Goal: Task Accomplishment & Management: Complete application form

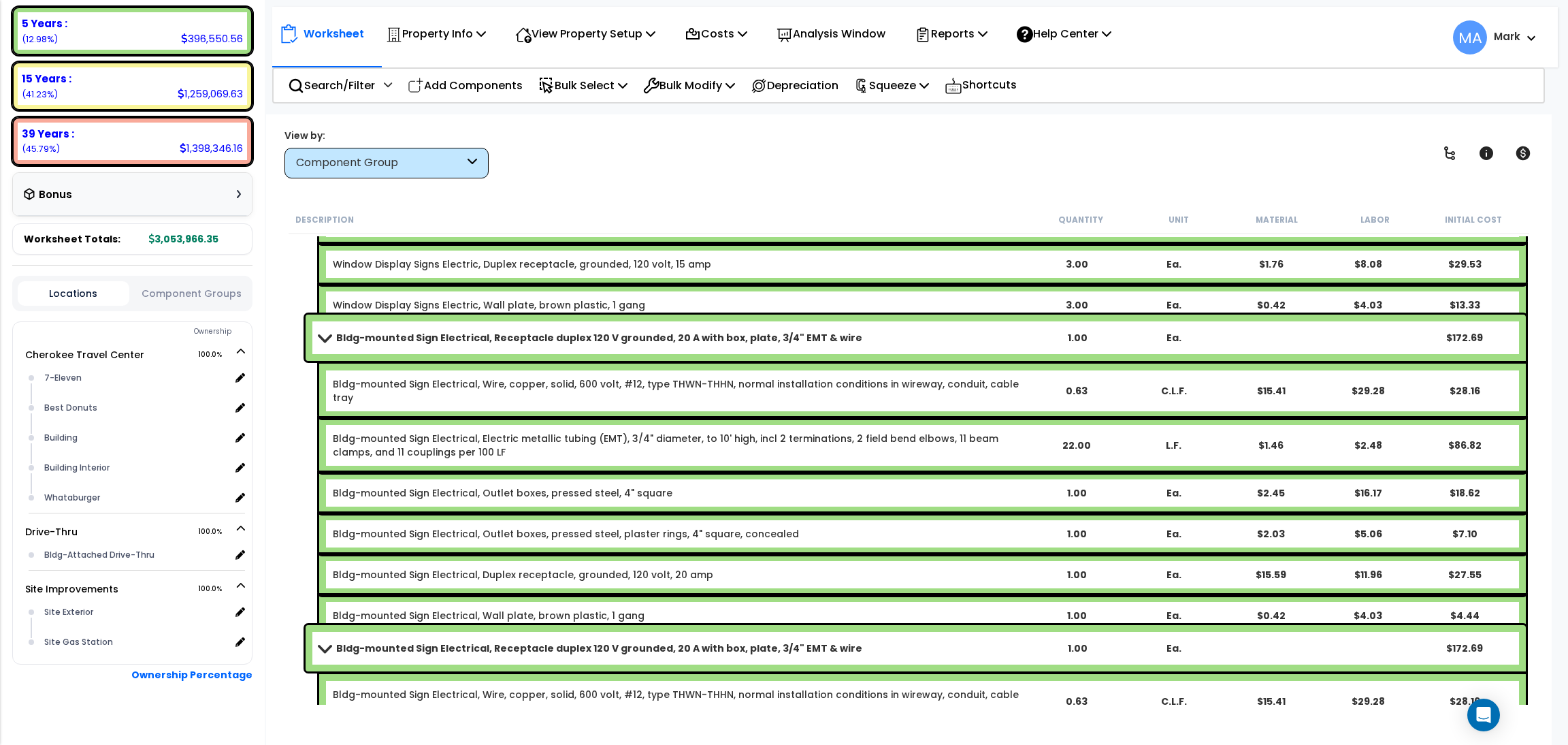
scroll to position [44315, 0]
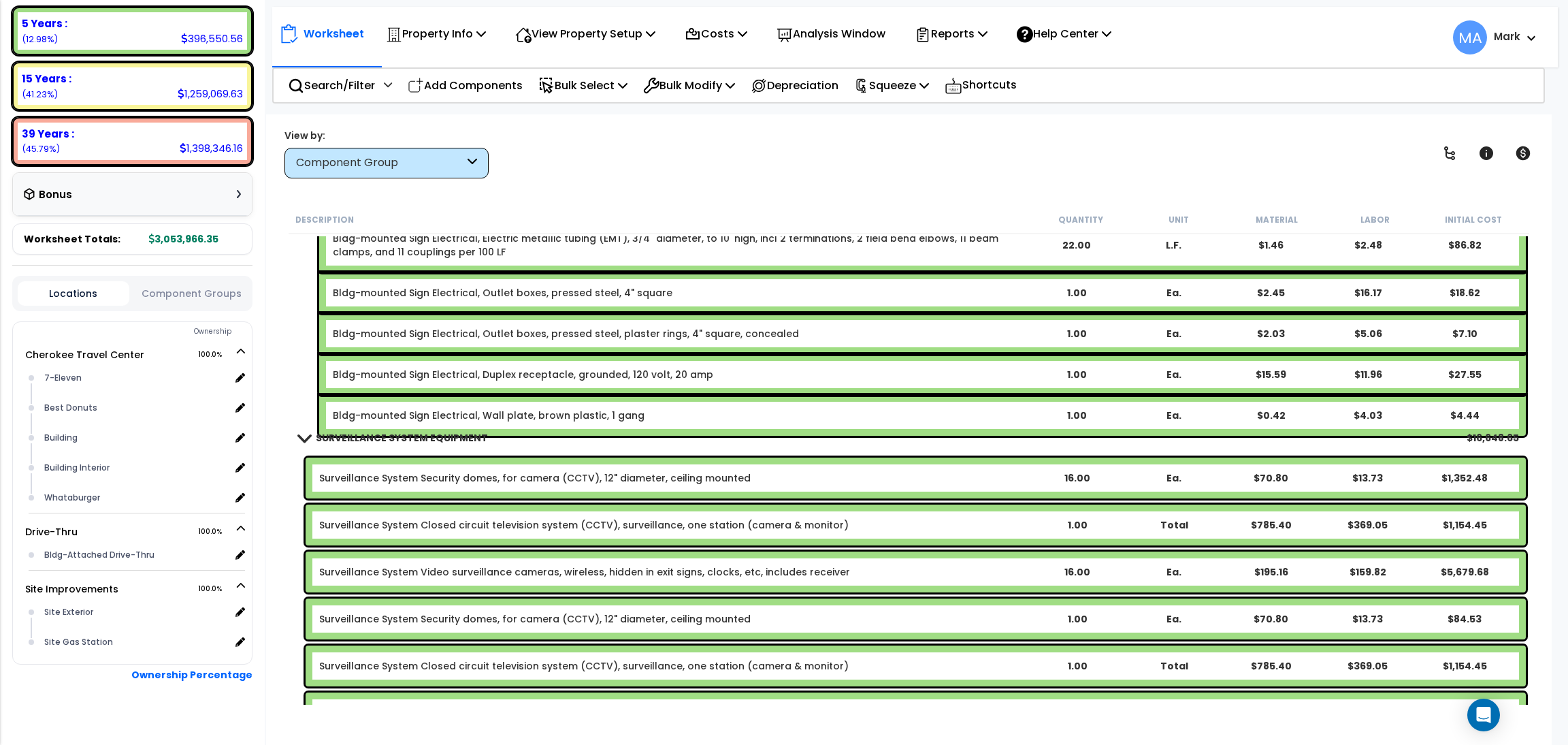
click at [858, 153] on div "View by: Component Group High to Low (Total Cost)" at bounding box center [909, 152] width 1258 height 50
drag, startPoint x: 858, startPoint y: 153, endPoint x: 865, endPoint y: 151, distance: 7.3
click at [859, 153] on div "View by: Component Group High to Low (Total Cost)" at bounding box center [909, 152] width 1258 height 50
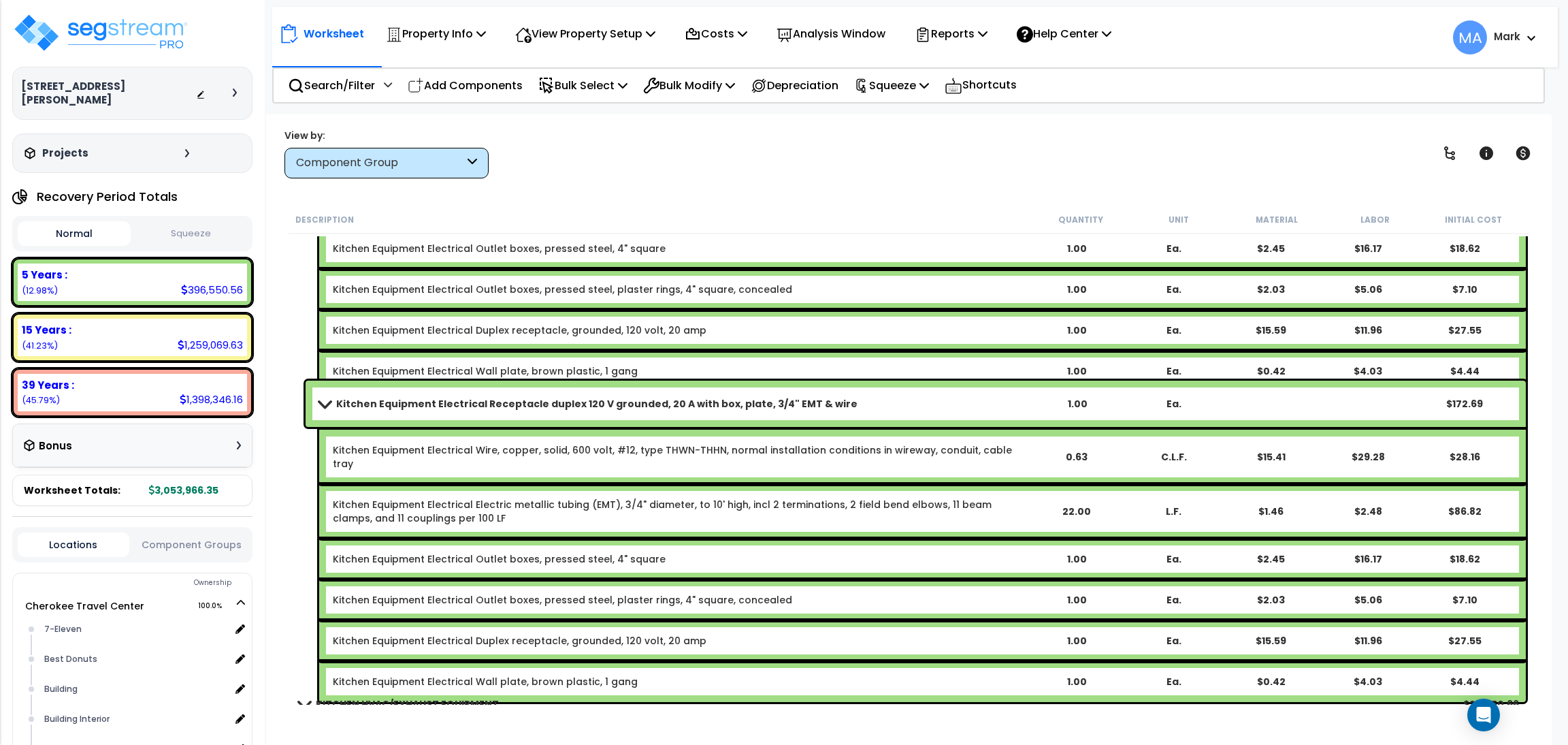
scroll to position [38904, 0]
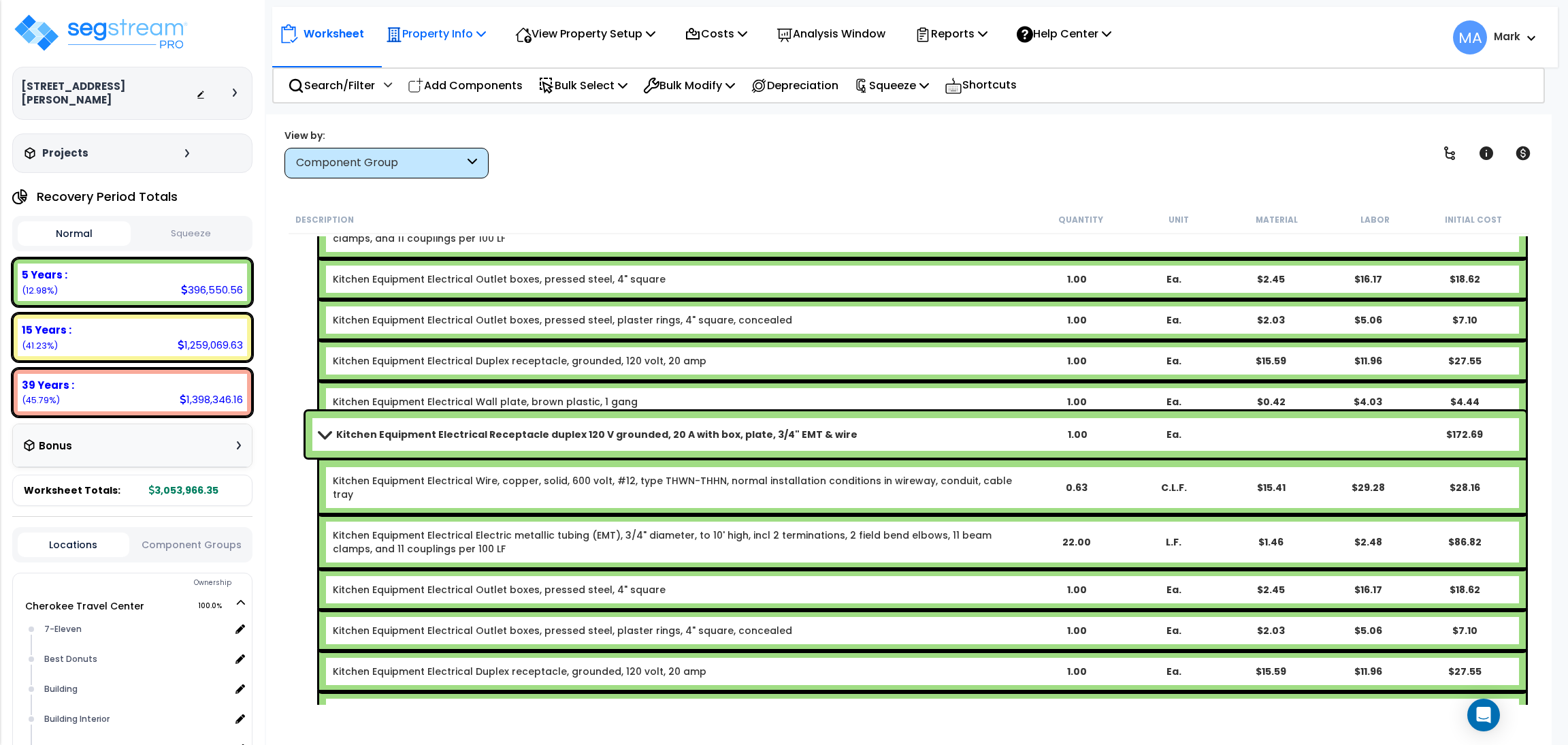
click at [468, 34] on p "Property Info" at bounding box center [436, 34] width 100 height 18
click at [439, 123] on link "Template property" at bounding box center [446, 122] width 135 height 27
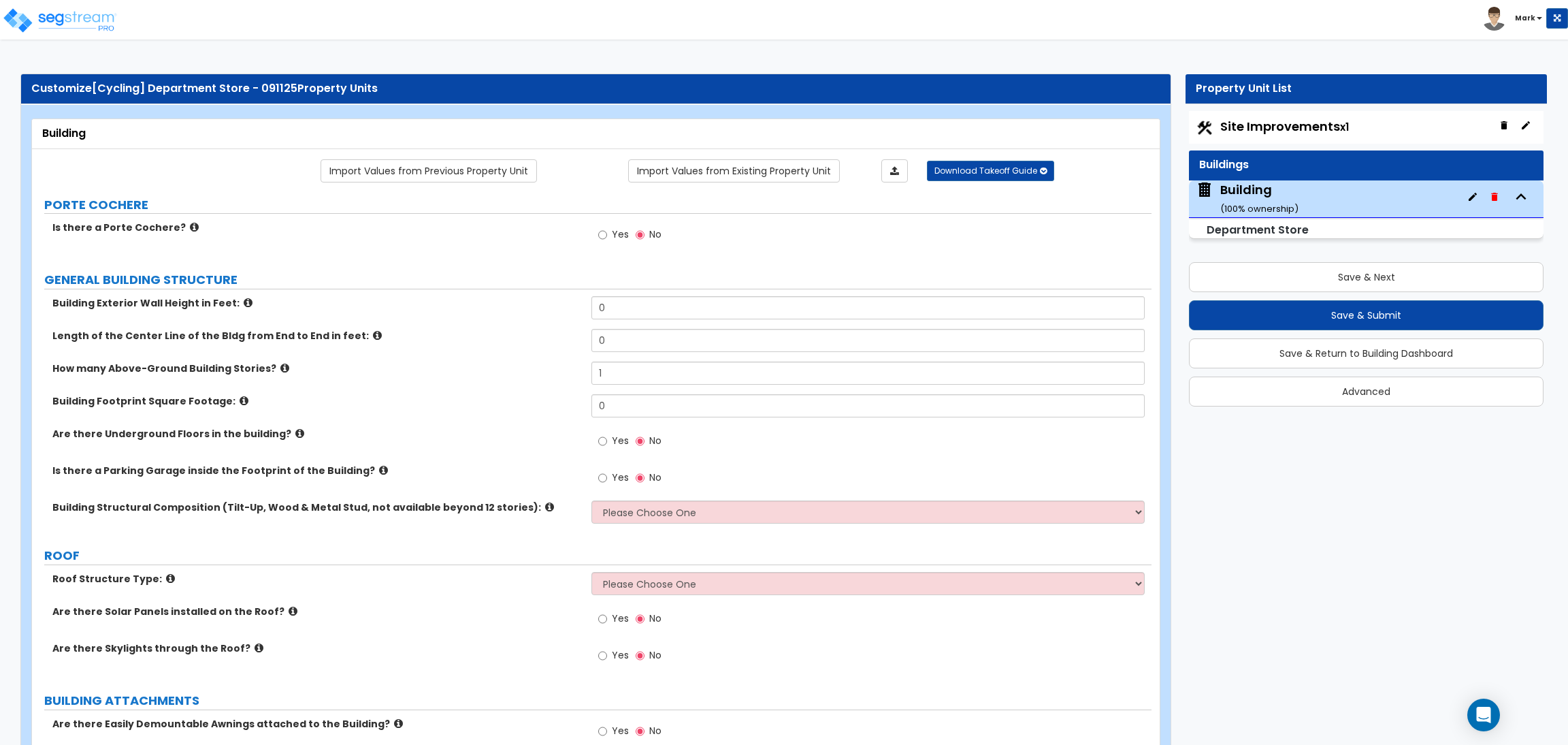
scroll to position [1429, 0]
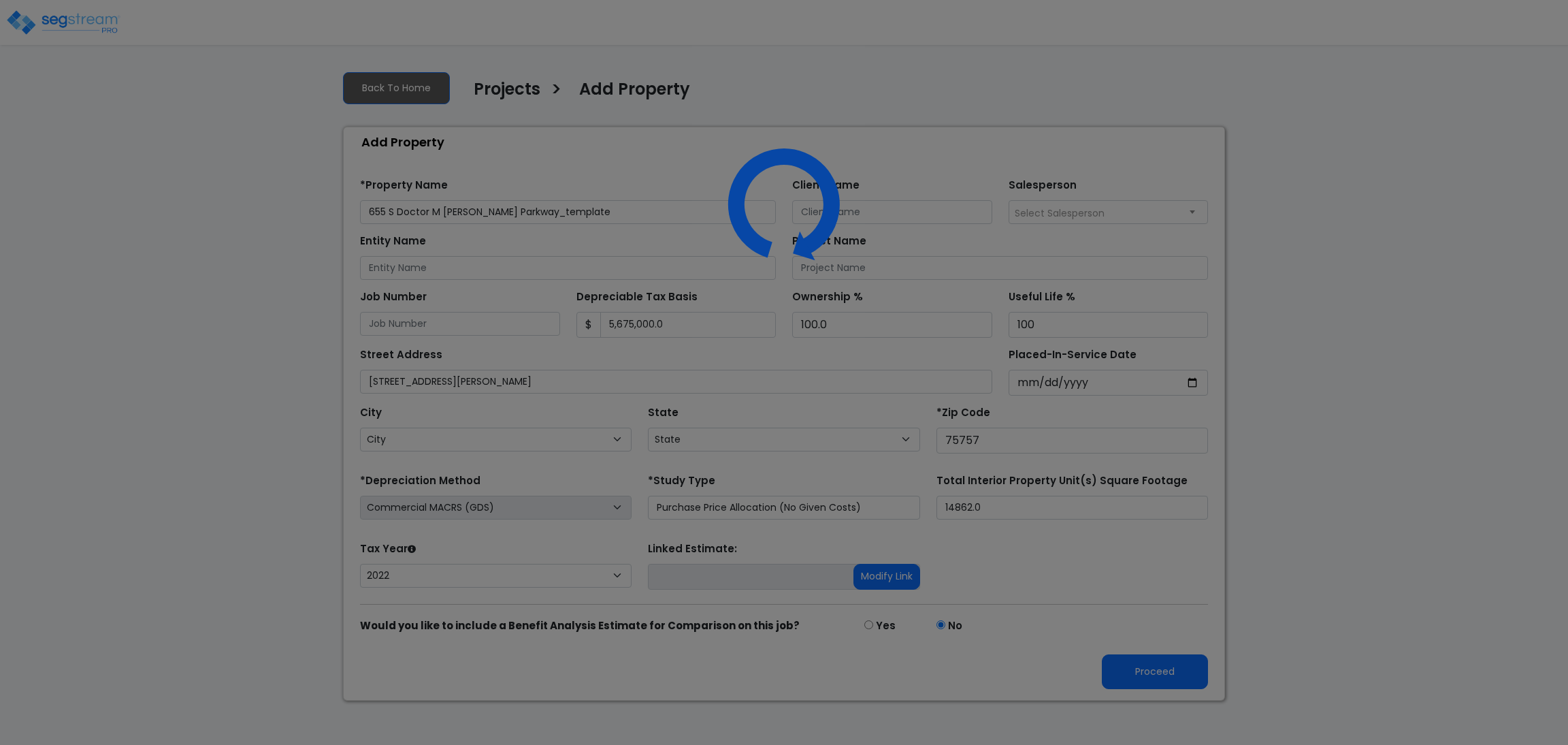
select select "2022"
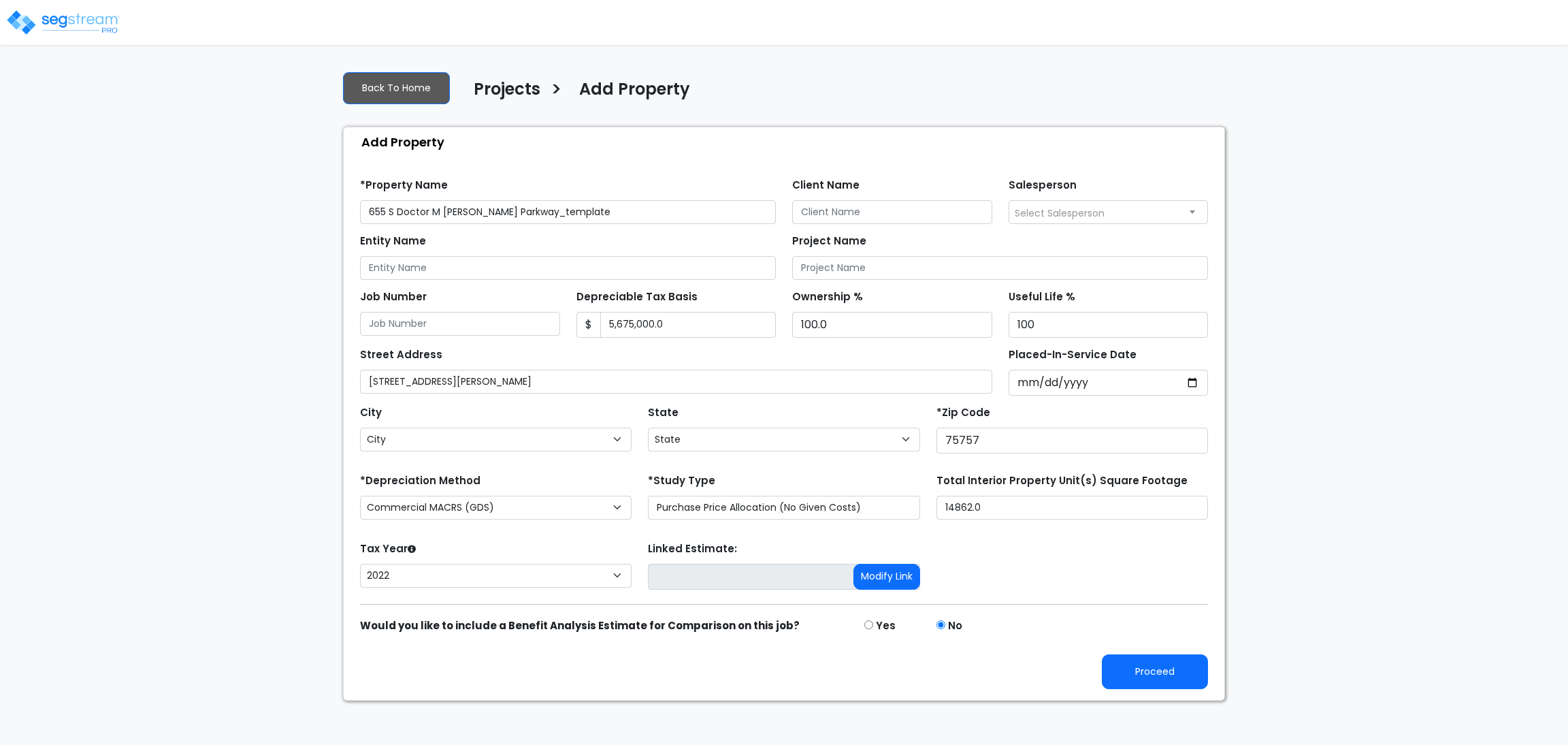
select select "TX"
click at [1179, 680] on button "Proceed" at bounding box center [1155, 671] width 106 height 35
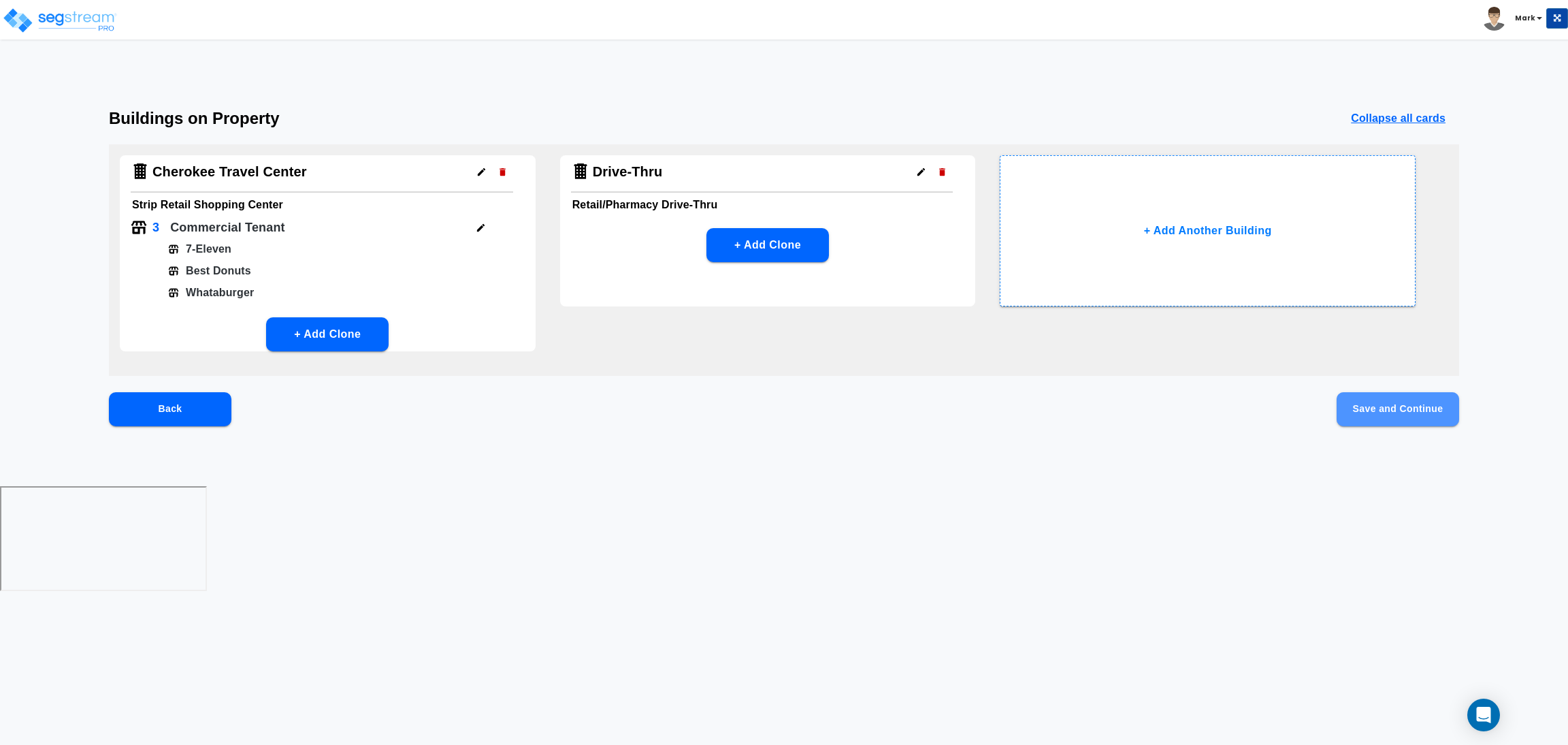
click at [1436, 400] on button "Save and Continue" at bounding box center [1397, 409] width 122 height 34
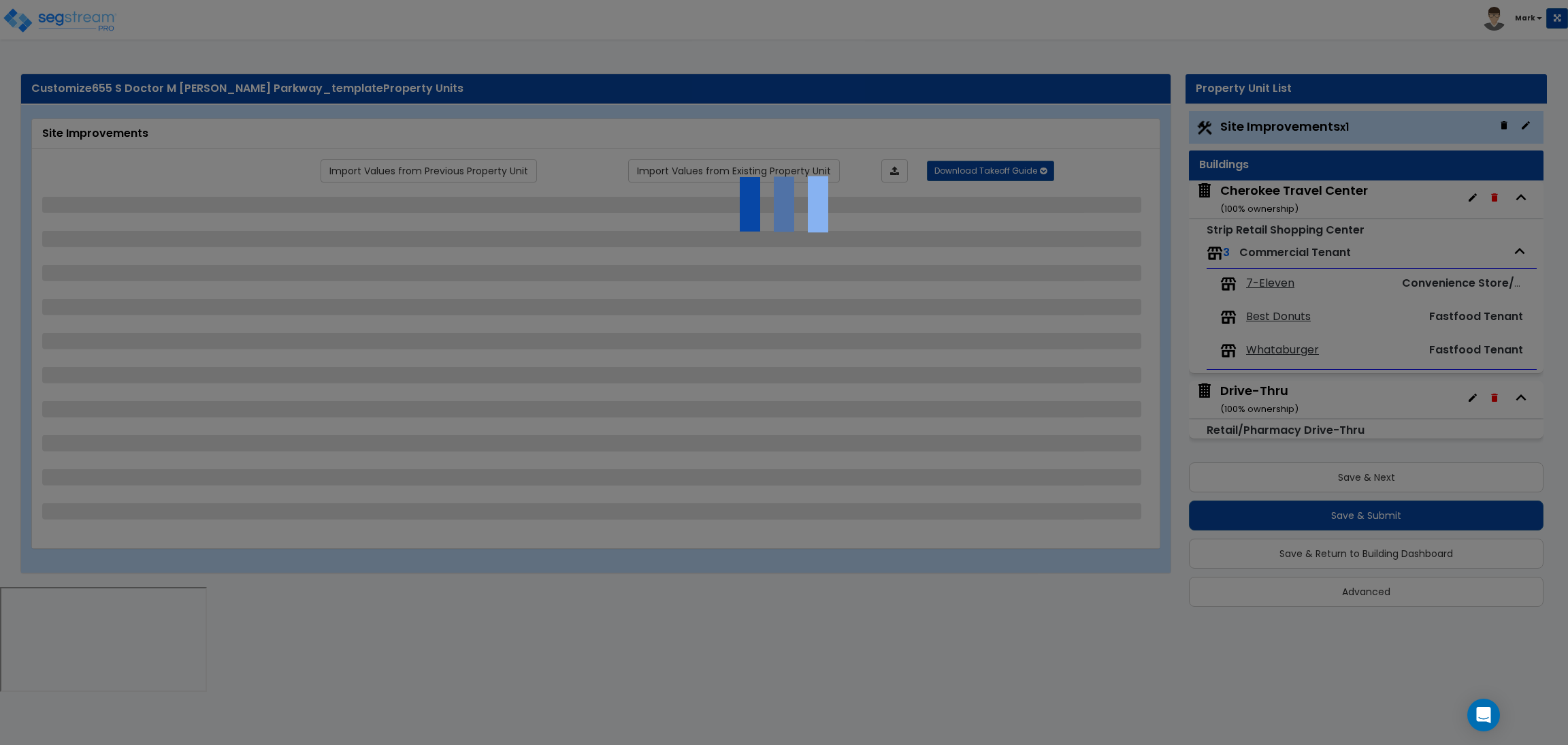
select select "2"
select select "1"
select select "2"
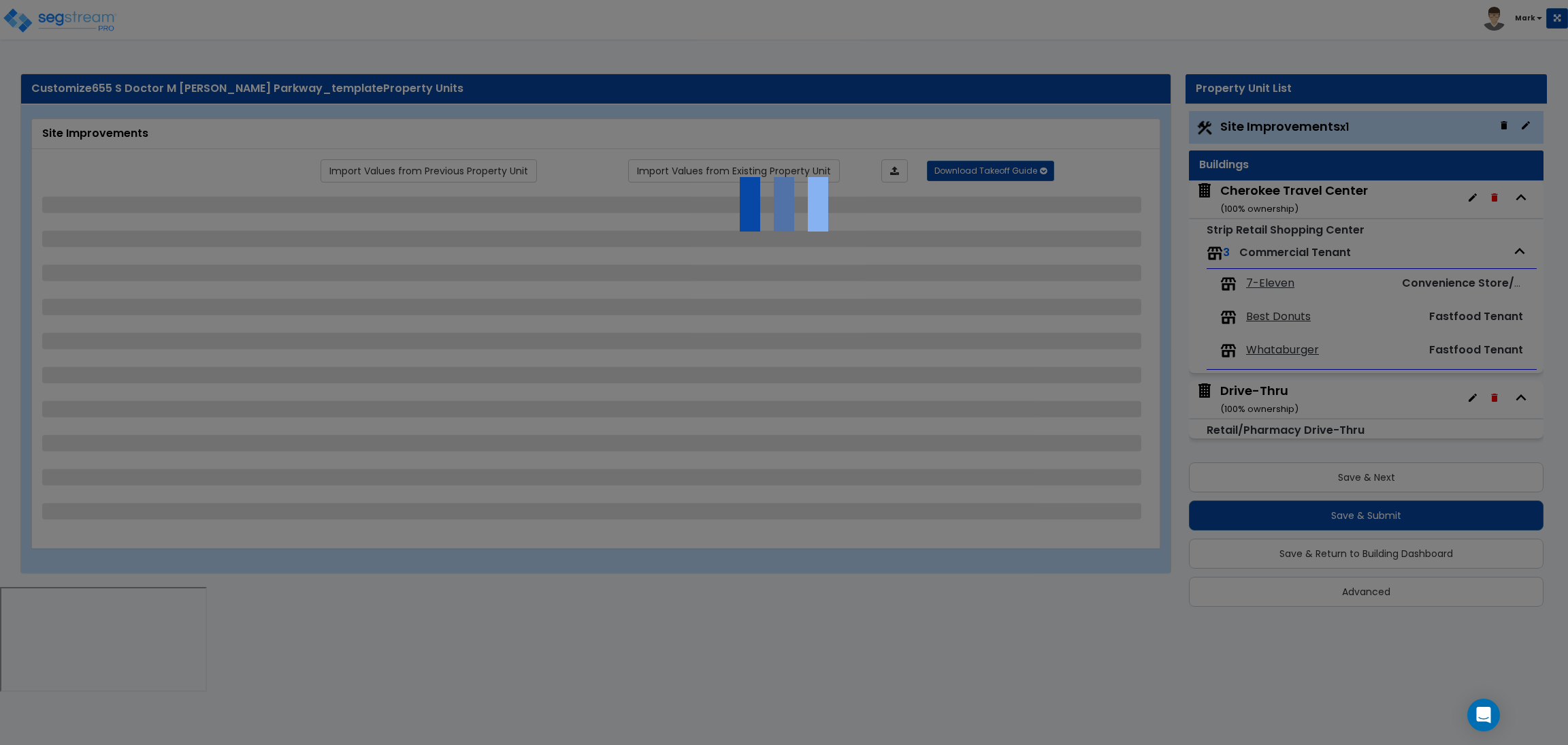
select select "1"
select select "2"
select select "1"
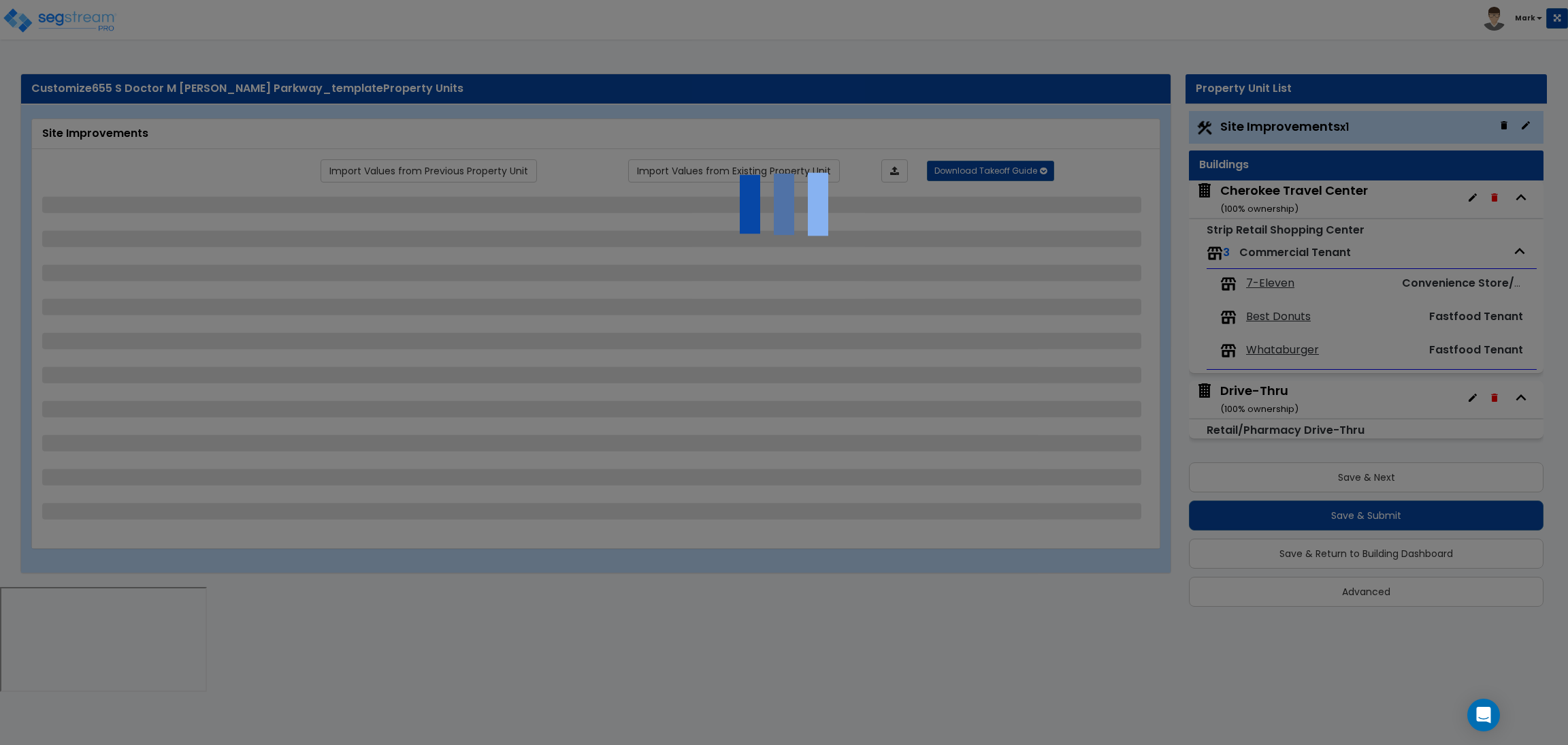
select select "1"
select select "5"
select select "2"
select select "1"
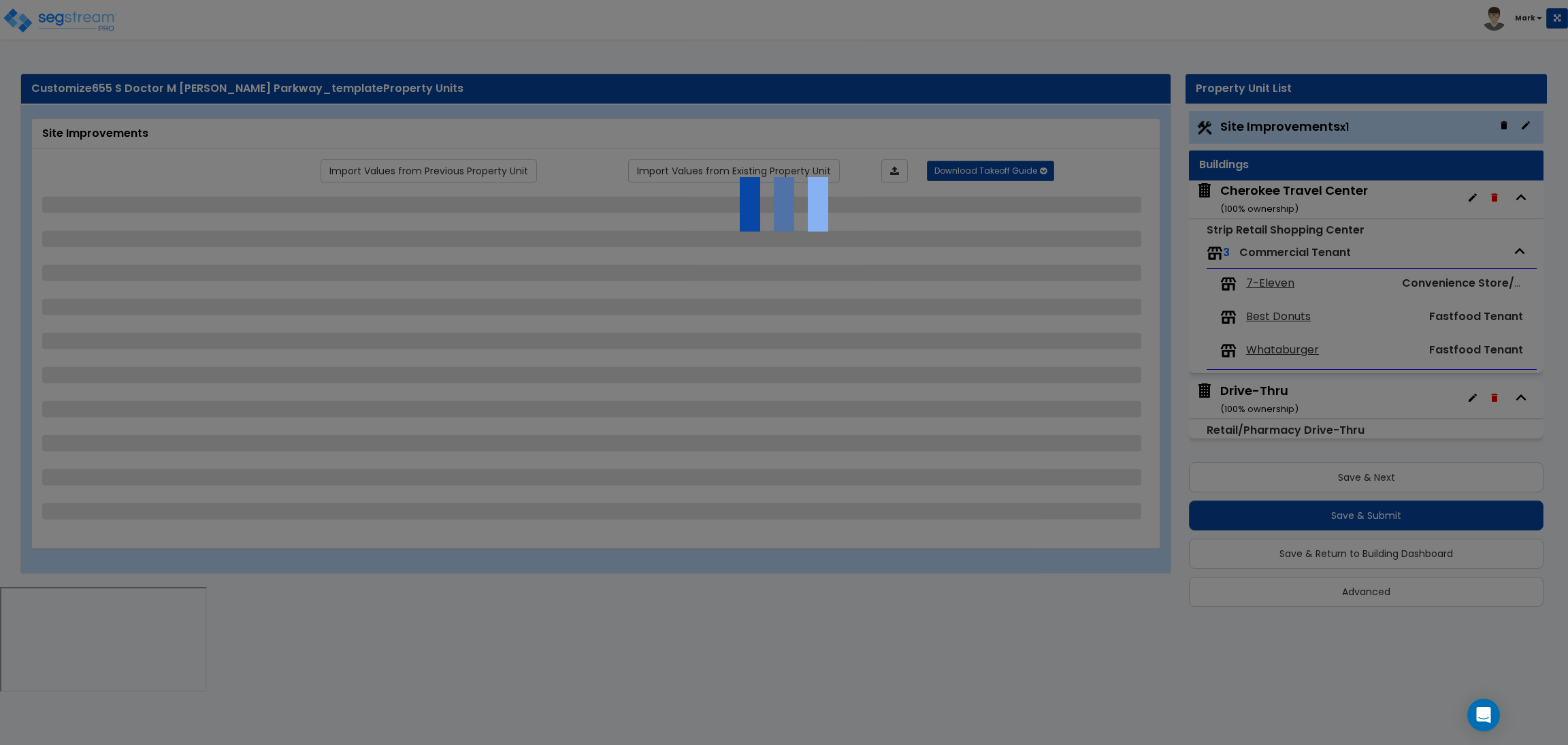
select select "4"
select select "2"
select select "4"
select select "2"
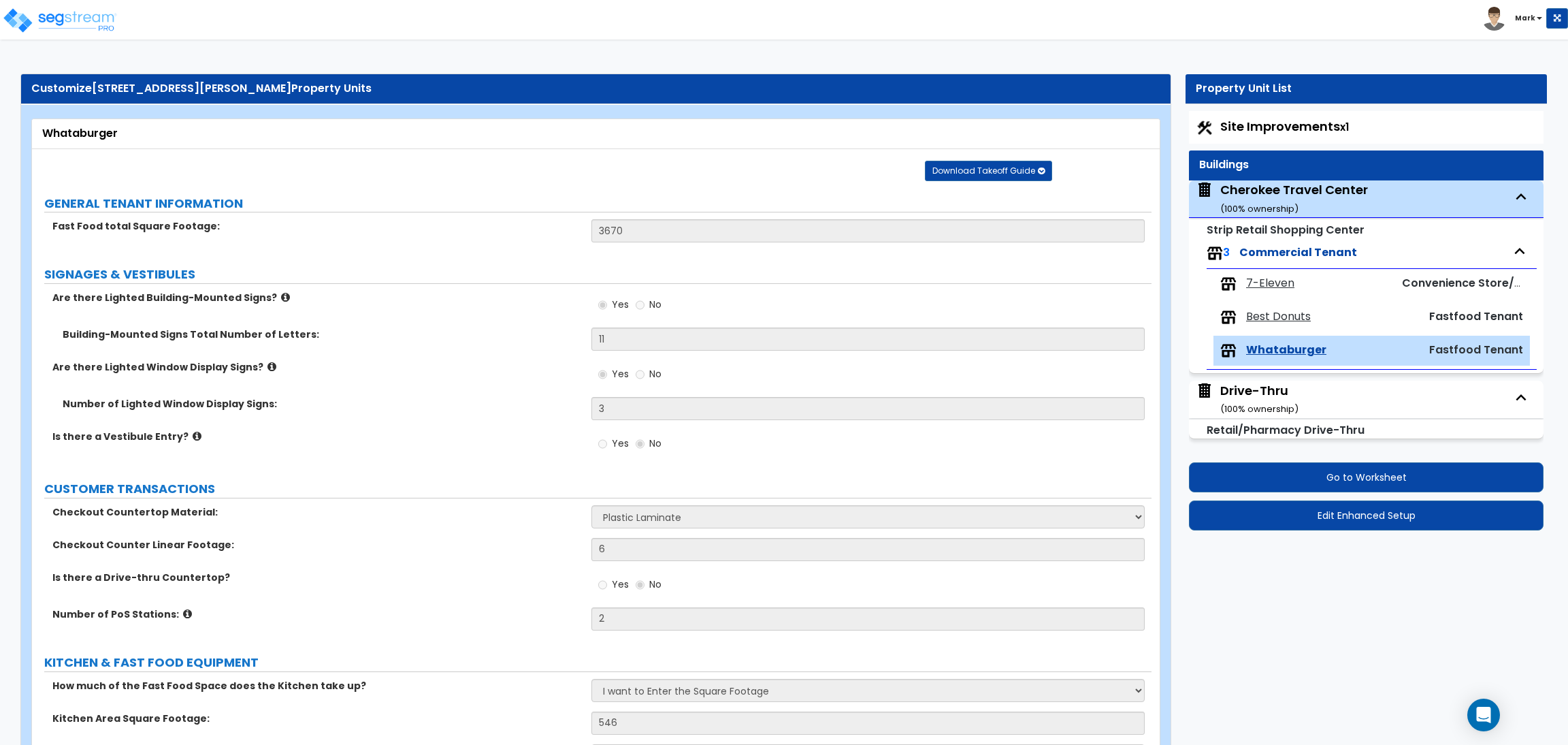
select select "1"
select select "2"
select select "1"
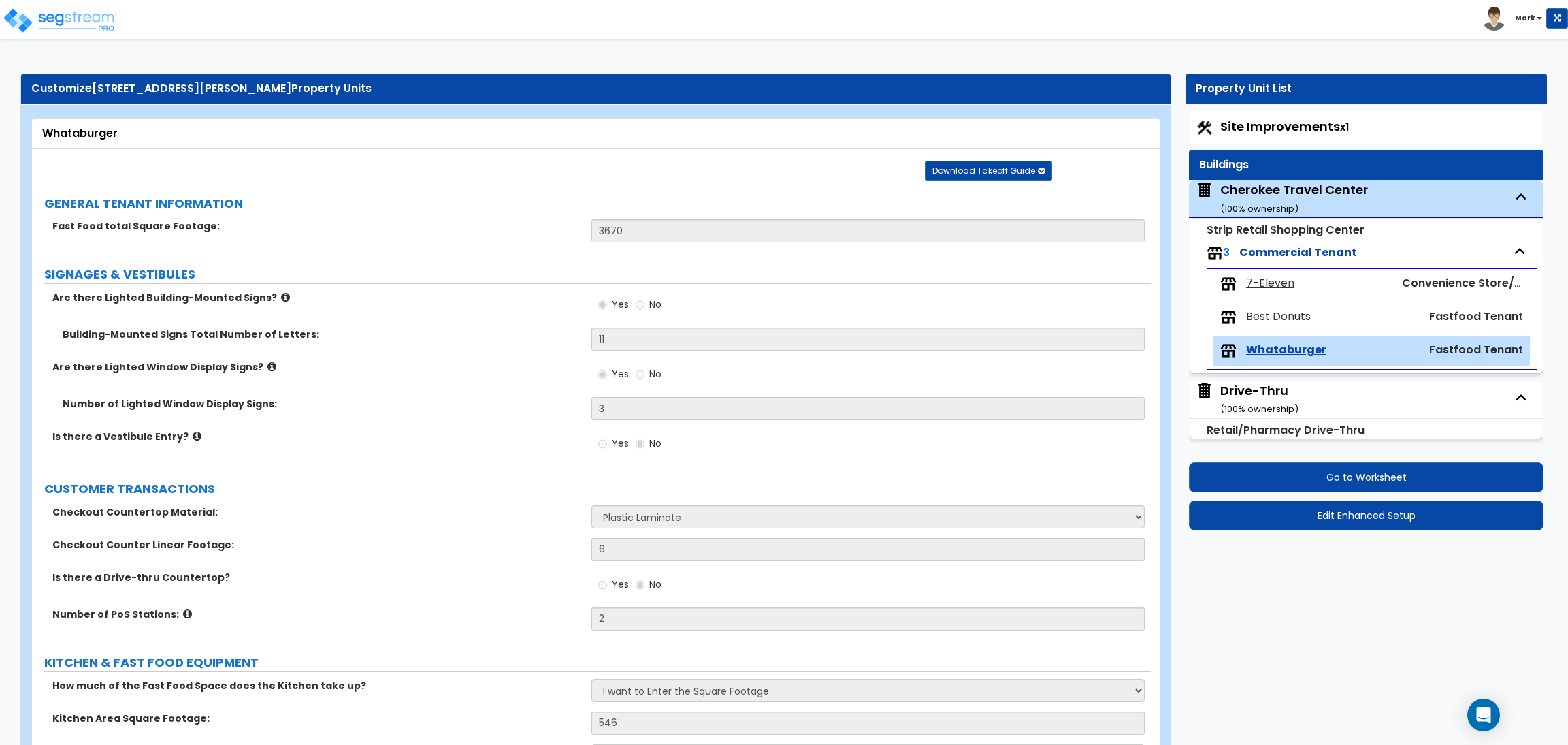
select select "1"
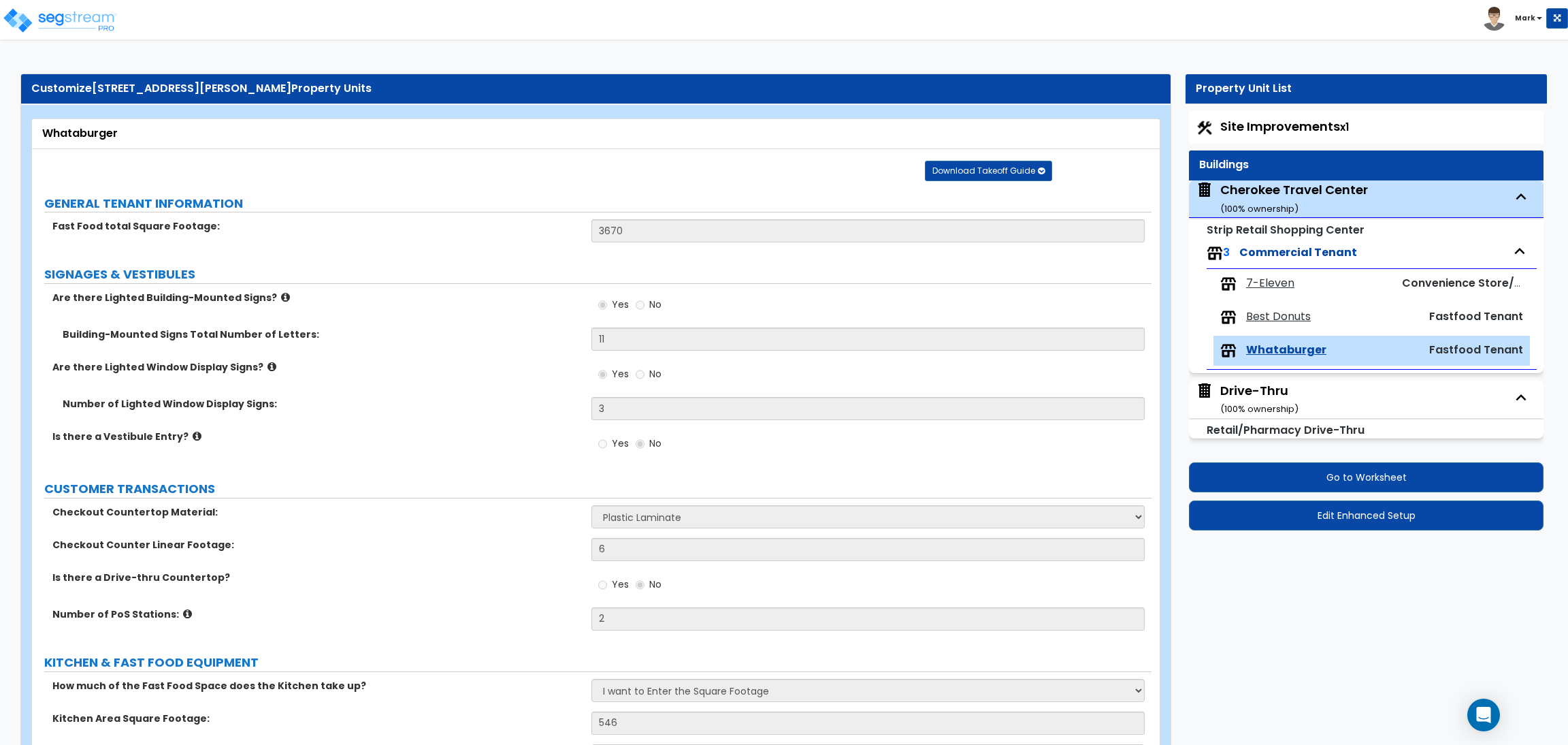
select select "3"
select select "4"
select select "1"
select select "4"
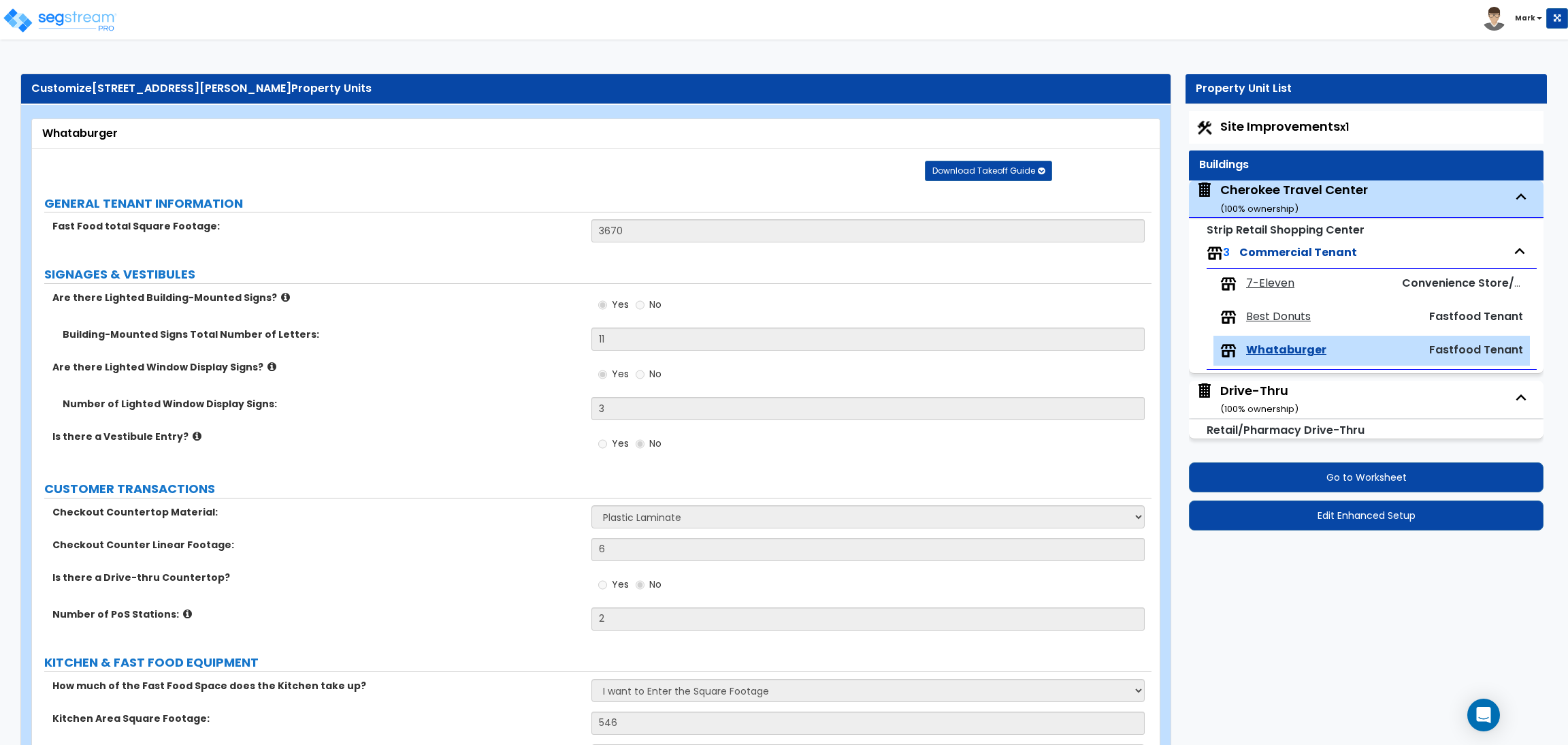
select select "2"
select select "3"
select select "4"
select select "1"
select select "2"
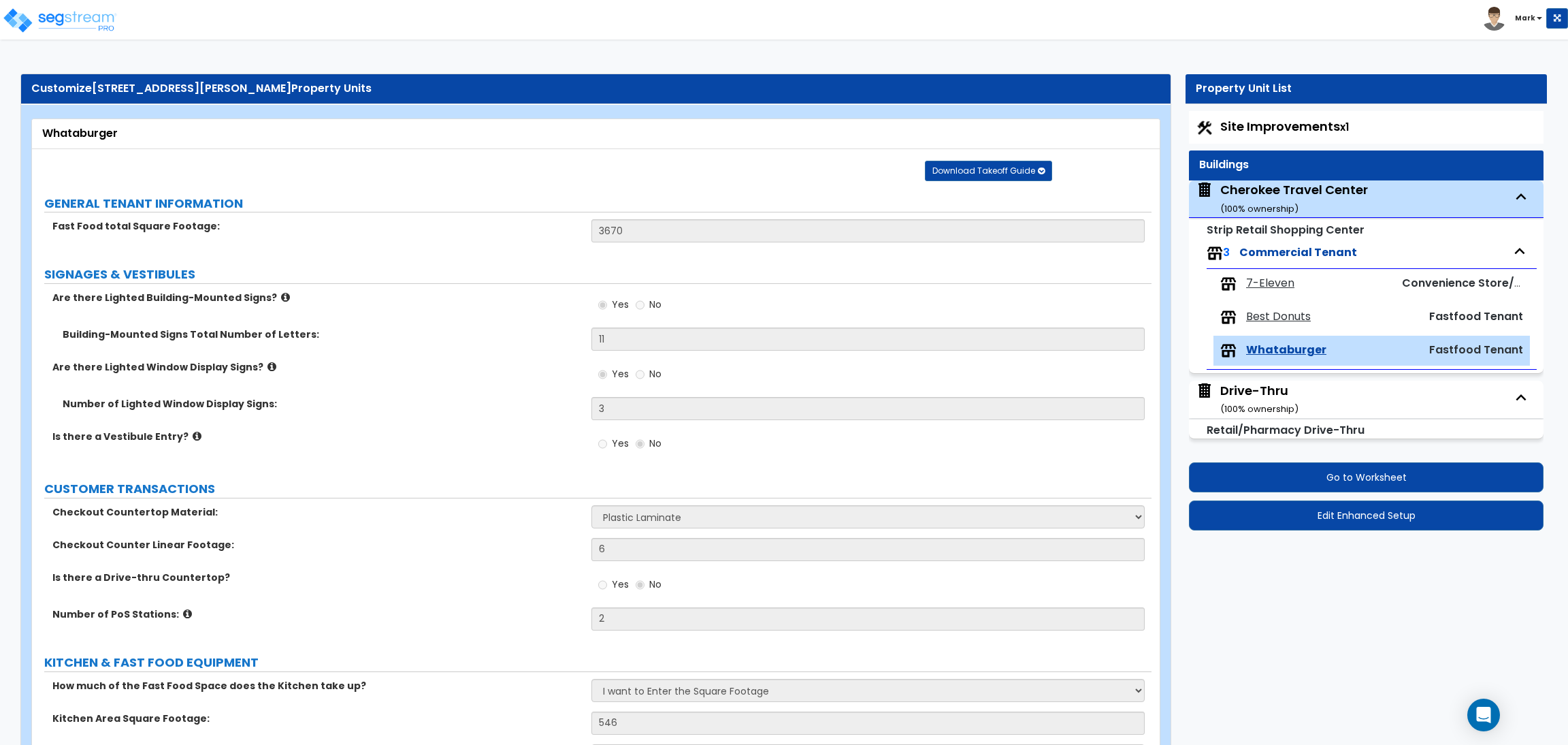
select select "1"
select select "4"
select select "1"
select select "2"
